Goal: Entertainment & Leisure: Consume media (video, audio)

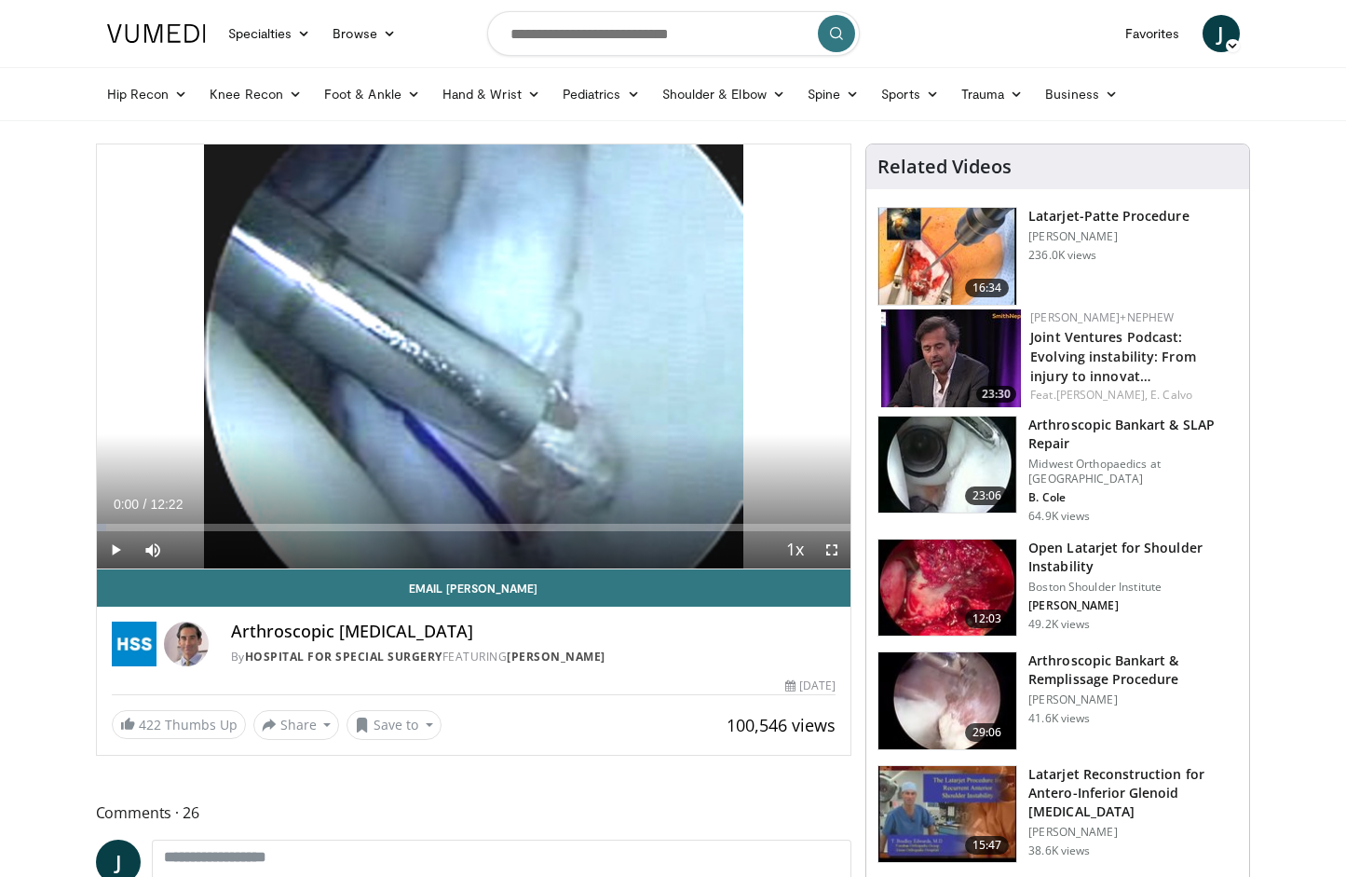
click at [970, 250] on img at bounding box center [948, 256] width 138 height 97
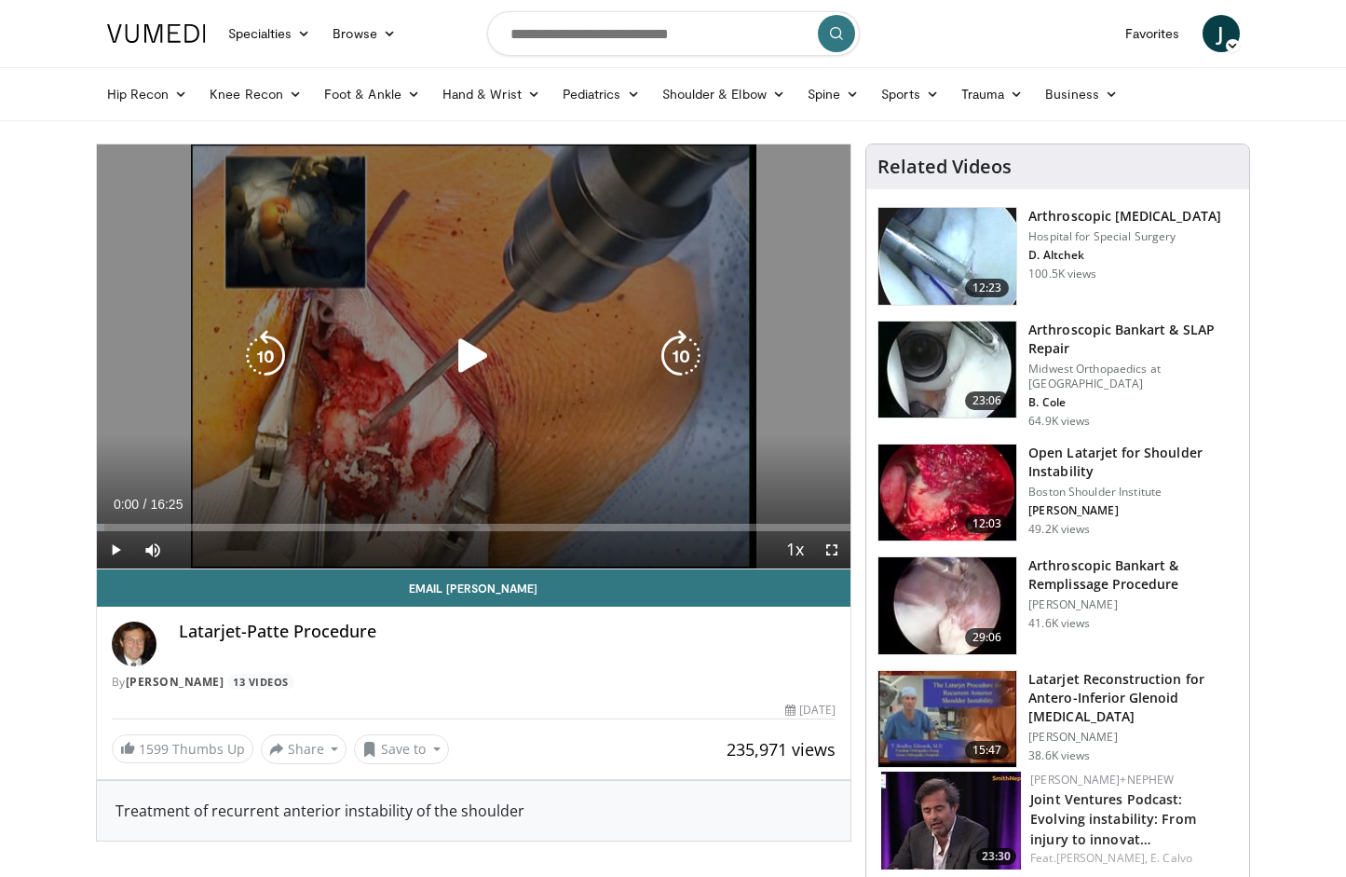
click at [478, 357] on icon "Video Player" at bounding box center [473, 356] width 52 height 52
click at [470, 354] on icon "Video Player" at bounding box center [473, 356] width 52 height 52
